Goal: Task Accomplishment & Management: Manage account settings

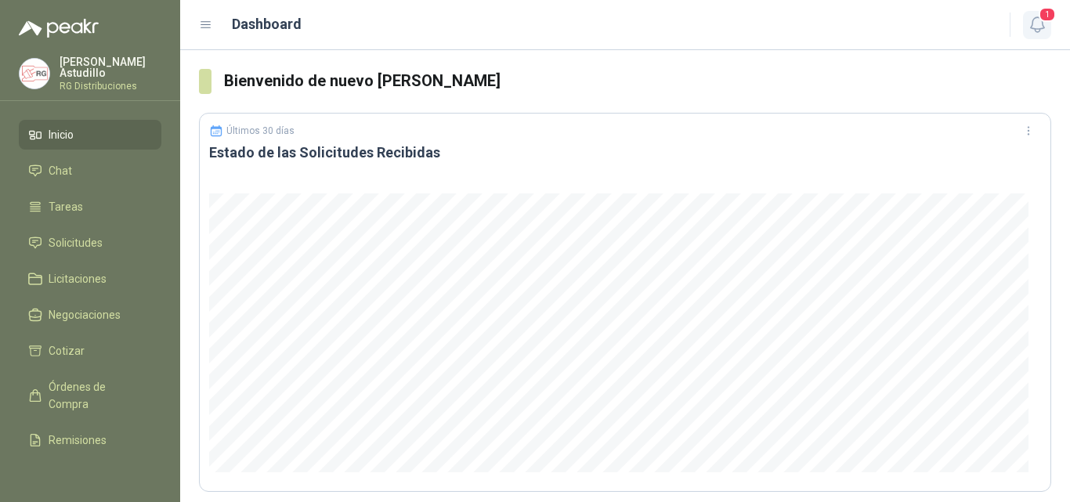
click at [1045, 23] on icon "button" at bounding box center [1037, 25] width 20 height 20
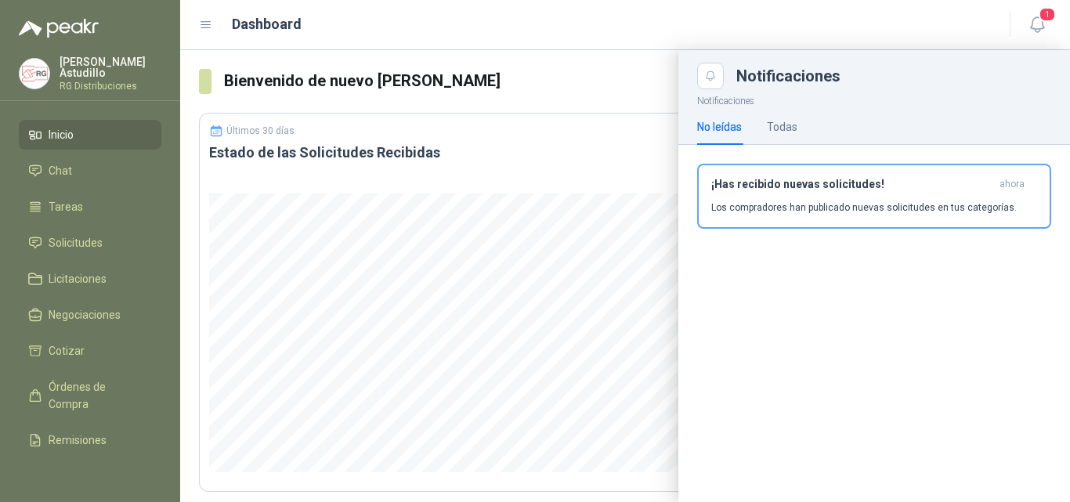
click at [825, 200] on div "¡Has recibido nuevas solicitudes! ahora Los compradores han publicado nuevas so…" at bounding box center [874, 196] width 326 height 37
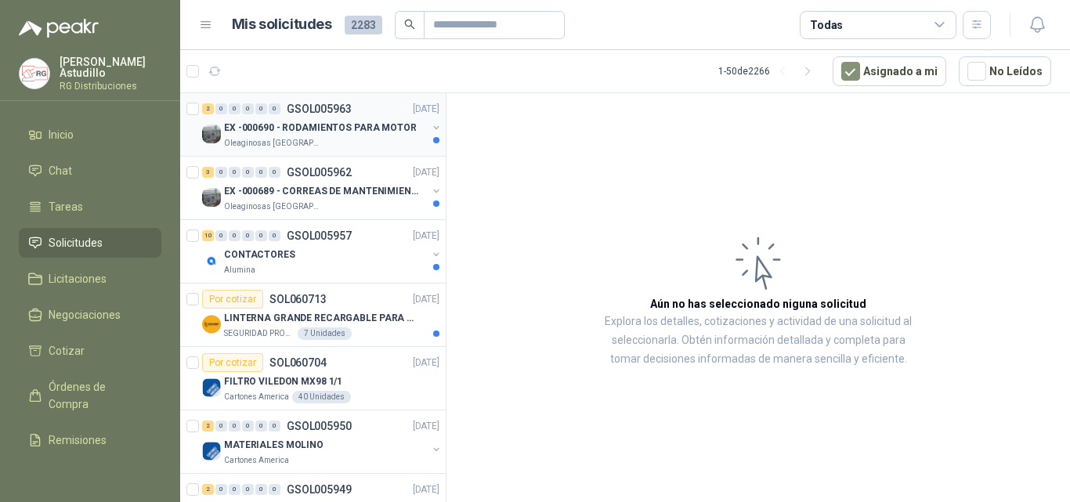
click at [348, 125] on p "EX -000690 - RODAMIENTOS PARA MOTOR" at bounding box center [320, 128] width 193 height 15
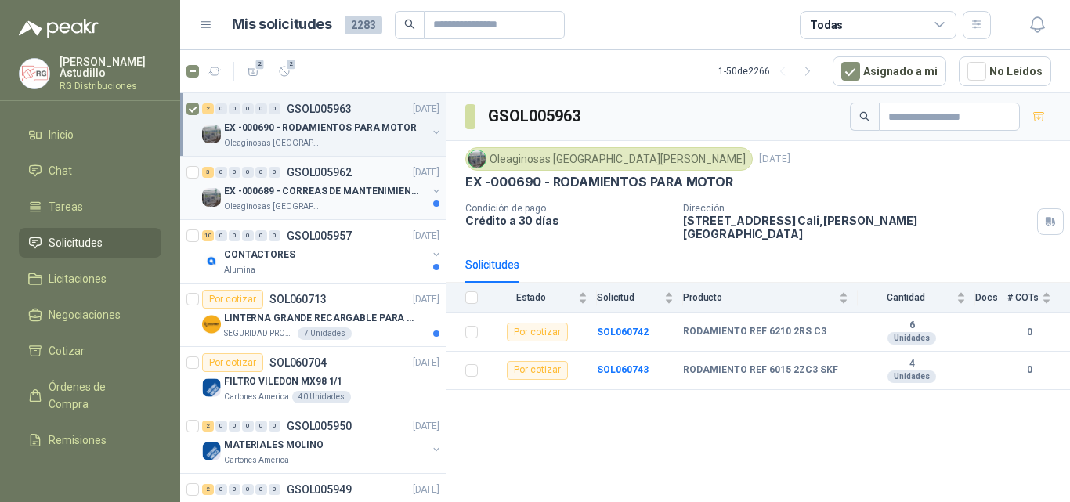
click at [349, 184] on p "EX -000689 - CORREAS DE MANTENIMIENTO" at bounding box center [321, 191] width 195 height 15
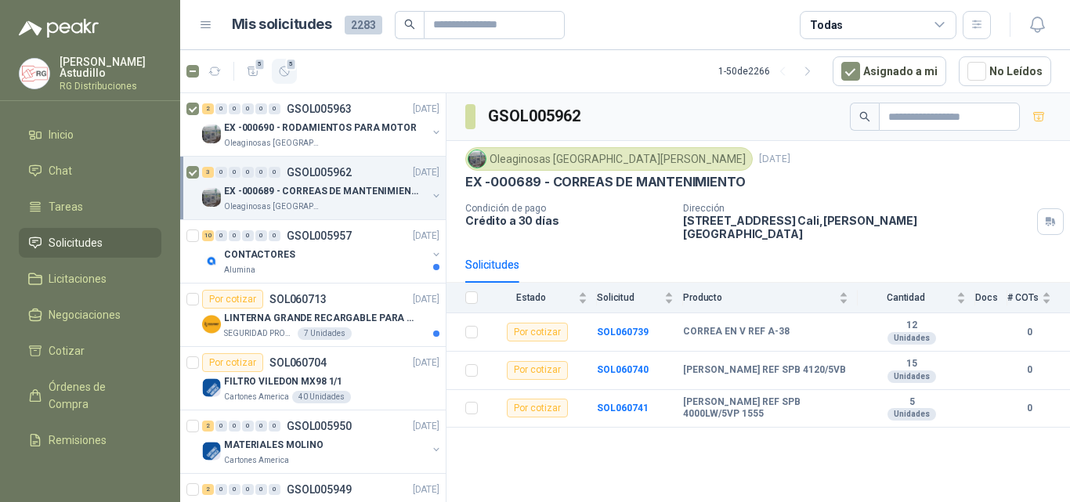
click at [285, 70] on icon "button" at bounding box center [284, 71] width 13 height 13
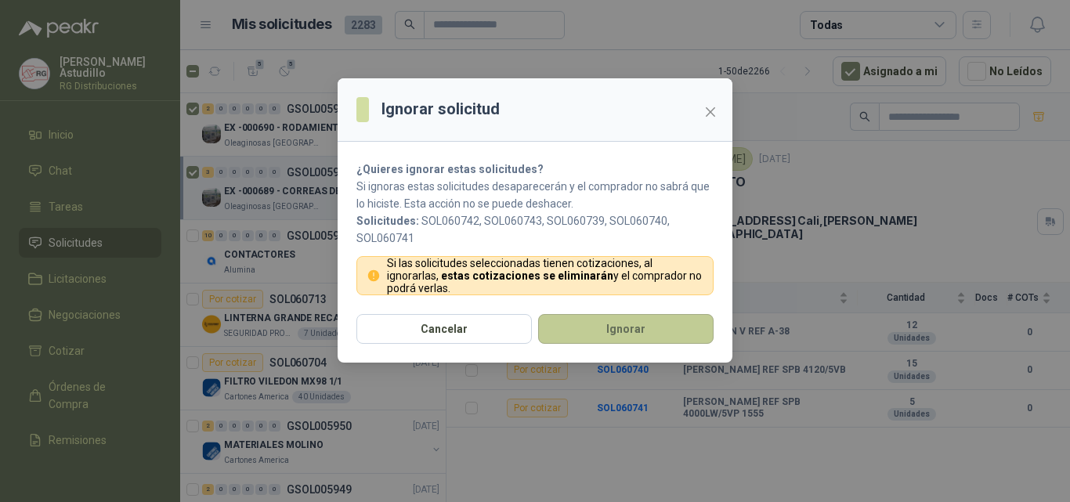
click at [578, 327] on button "Ignorar" at bounding box center [625, 329] width 175 height 30
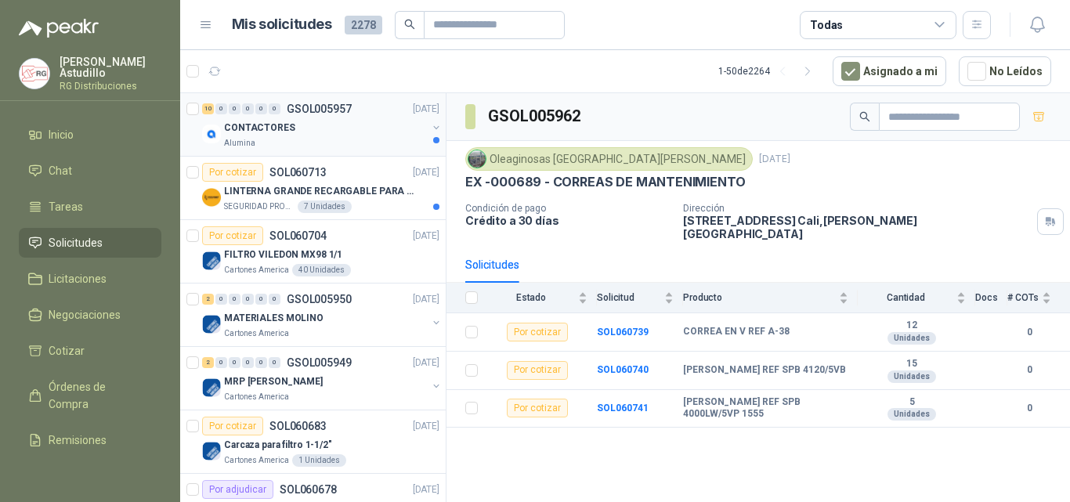
click at [340, 149] on div "Alumina" at bounding box center [325, 143] width 203 height 13
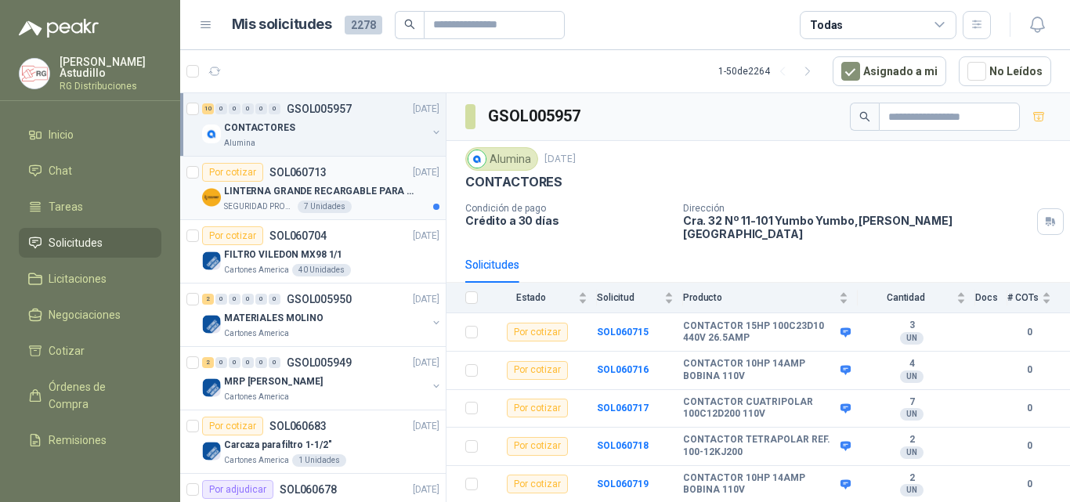
click at [359, 173] on div "Por cotizar SOL060713 [DATE]" at bounding box center [320, 172] width 237 height 19
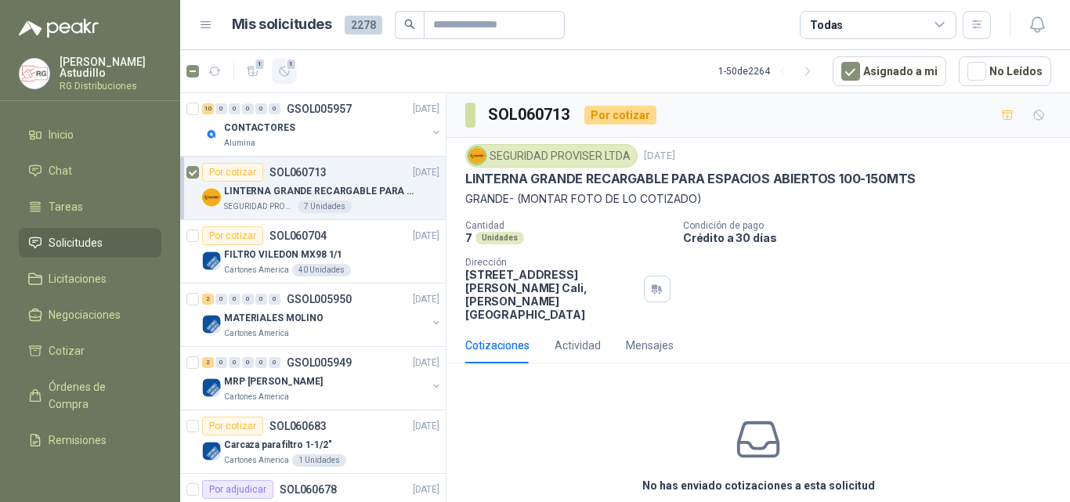
click at [287, 78] on icon "button" at bounding box center [284, 71] width 13 height 13
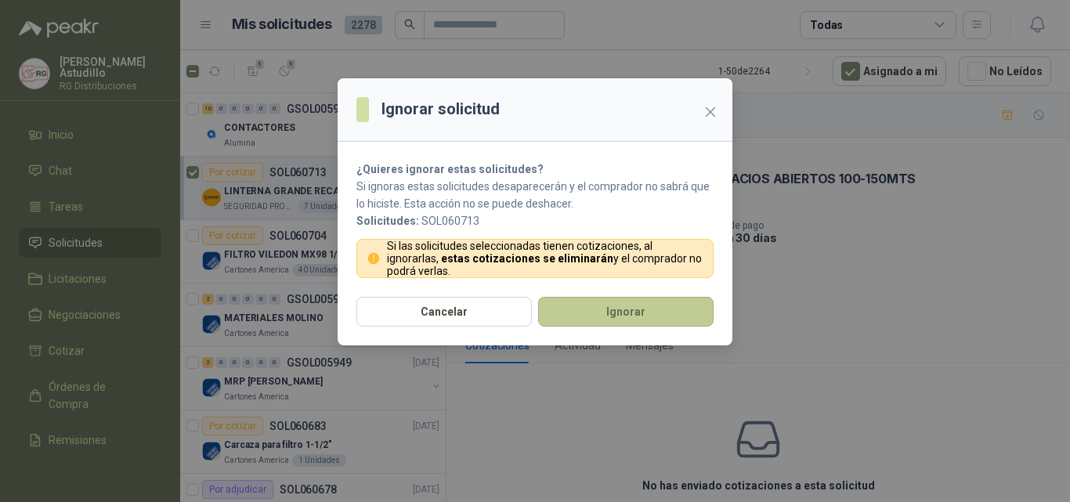
click at [602, 304] on button "Ignorar" at bounding box center [625, 312] width 175 height 30
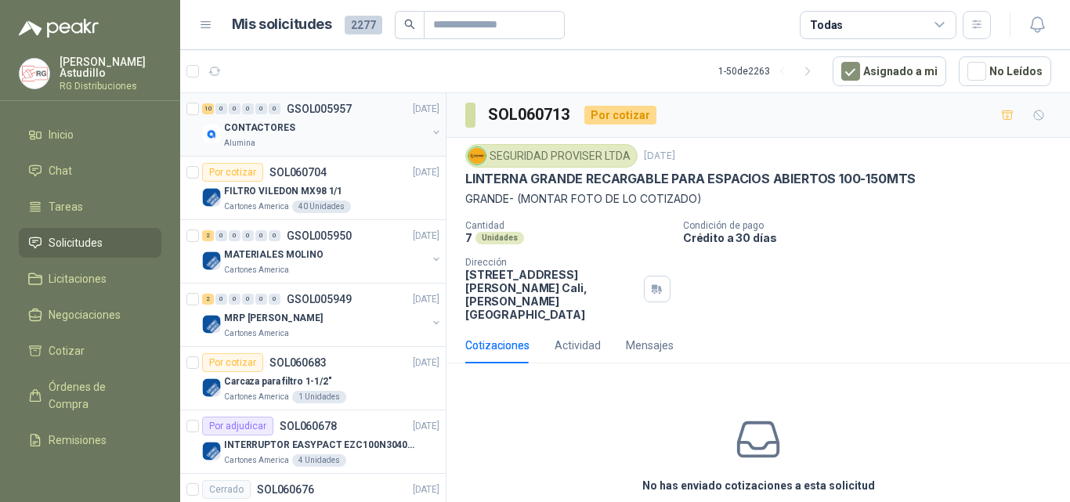
click at [325, 137] on div "Alumina" at bounding box center [325, 143] width 203 height 13
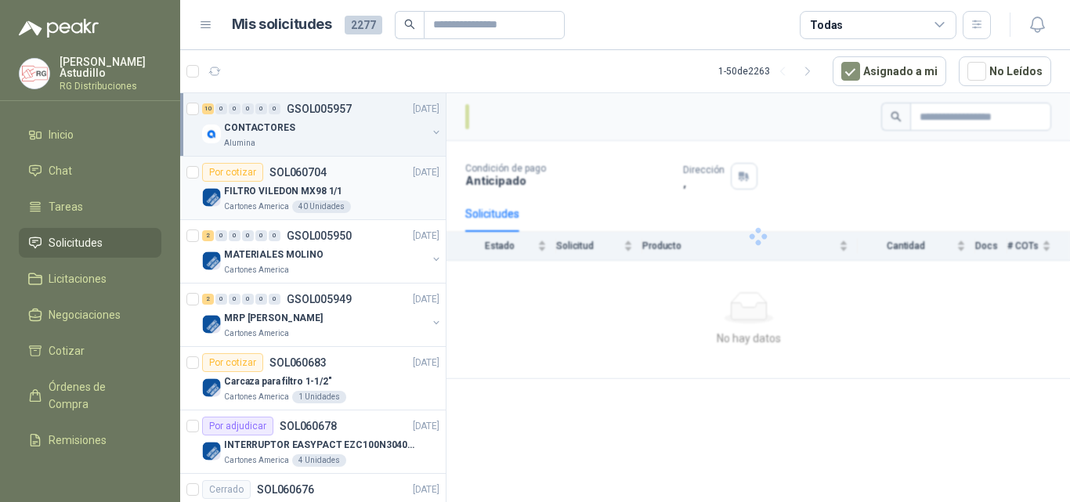
click at [382, 196] on div "FILTRO VILEDON MX98 1/1" at bounding box center [331, 191] width 215 height 19
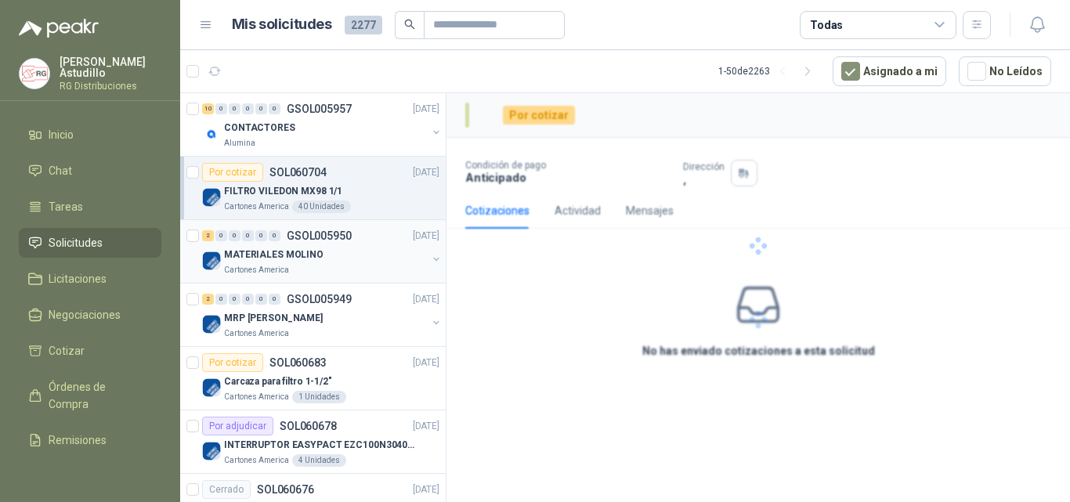
click at [366, 257] on div "MATERIALES MOLINO" at bounding box center [325, 254] width 203 height 19
